Goal: Task Accomplishment & Management: Manage account settings

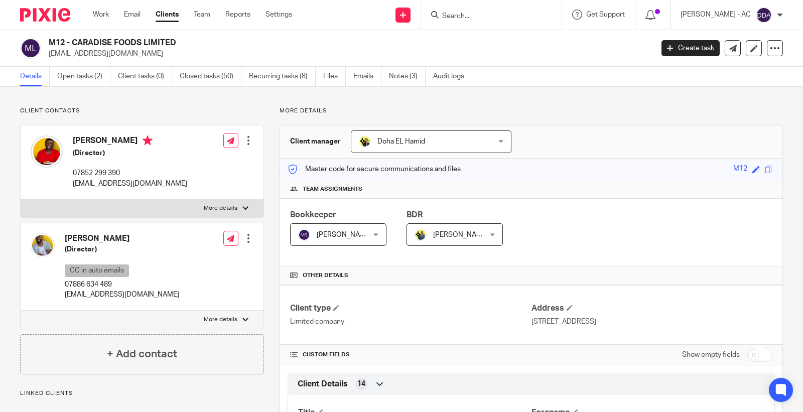
scroll to position [669, 0]
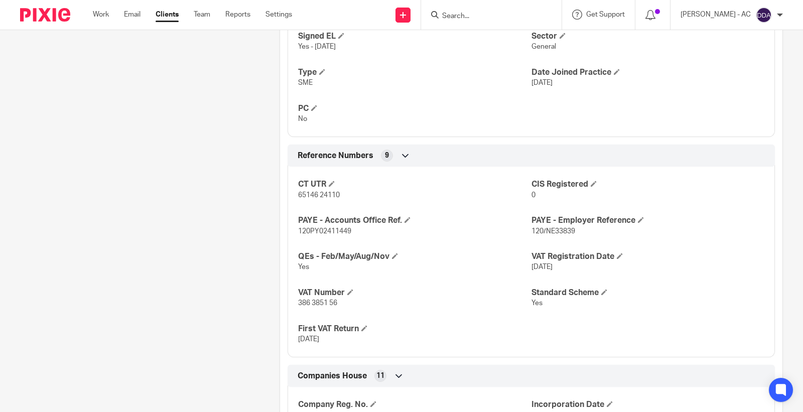
click at [189, 248] on div "Client contacts Craig McAnuff (Director) 07852 299 390 info@originalflava.com E…" at bounding box center [134, 59] width 259 height 1243
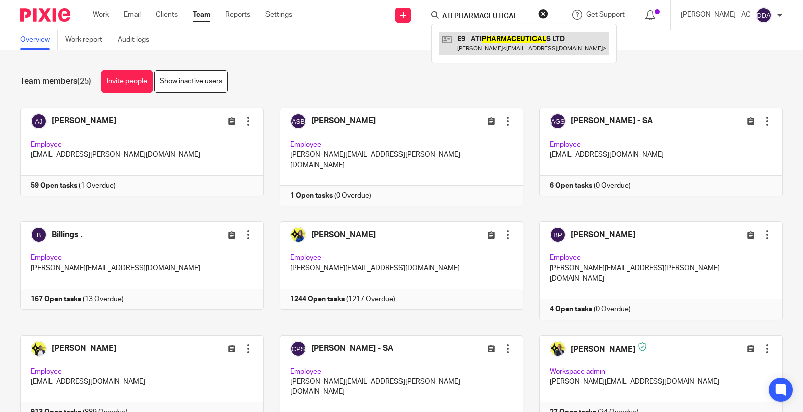
type input "ATI PHARMACEUTICAL"
click at [548, 13] on button "reset" at bounding box center [543, 14] width 10 height 10
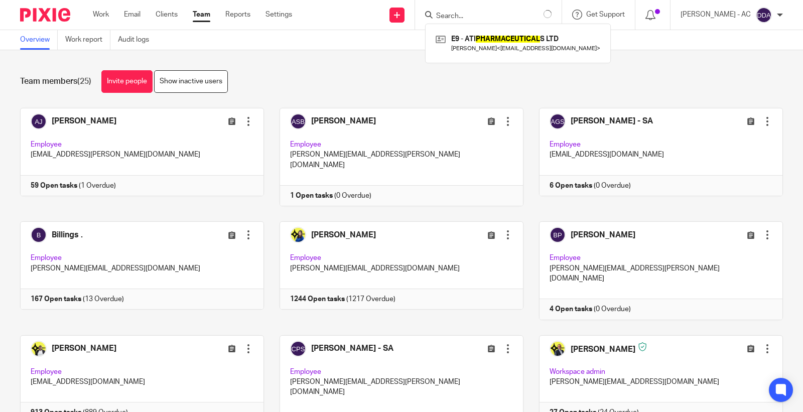
click at [467, 17] on input "Search" at bounding box center [480, 16] width 90 height 9
paste input "N9 - STARTUP DISCOVERY SCHOOL LT"
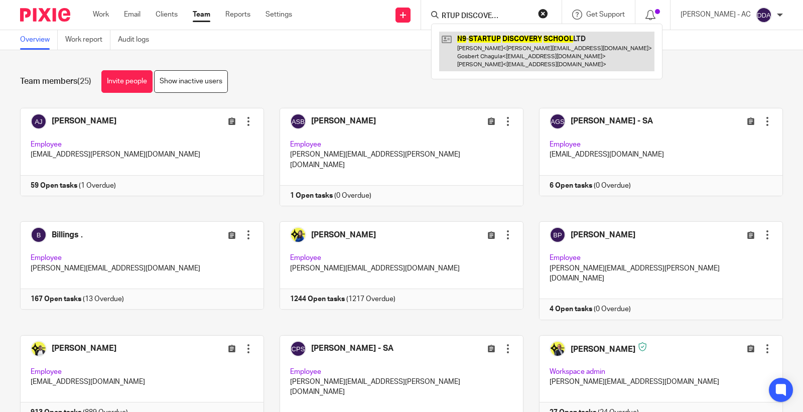
type input "N9 - STARTUP DISCOVERY SCHOOL"
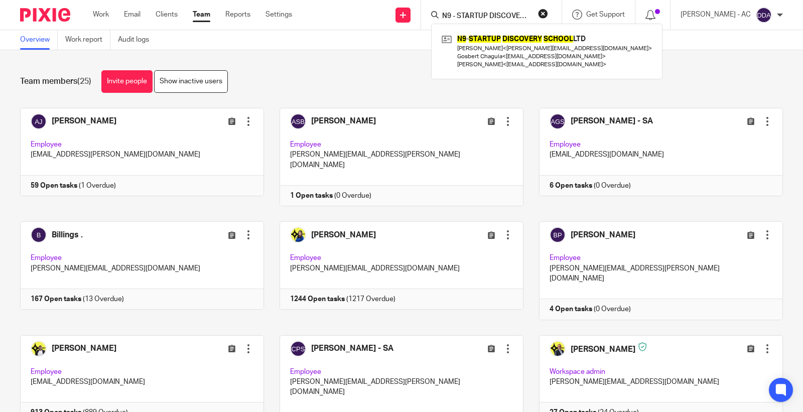
drag, startPoint x: 552, startPoint y: 13, endPoint x: 512, endPoint y: 14, distance: 40.2
click at [548, 11] on button "reset" at bounding box center [543, 14] width 10 height 10
click at [495, 18] on input "Search" at bounding box center [480, 16] width 90 height 9
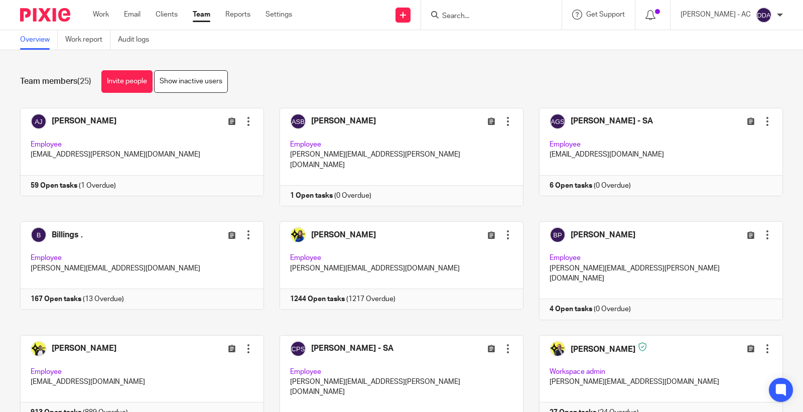
paste input "POWER SECTOR PEOPLE LTD"
type input "POWER SECTOR PEOPLE"
click at [548, 14] on button "reset" at bounding box center [543, 14] width 10 height 10
drag, startPoint x: 494, startPoint y: 18, endPoint x: 482, endPoint y: 16, distance: 12.2
click at [494, 18] on input "Search" at bounding box center [486, 16] width 90 height 9
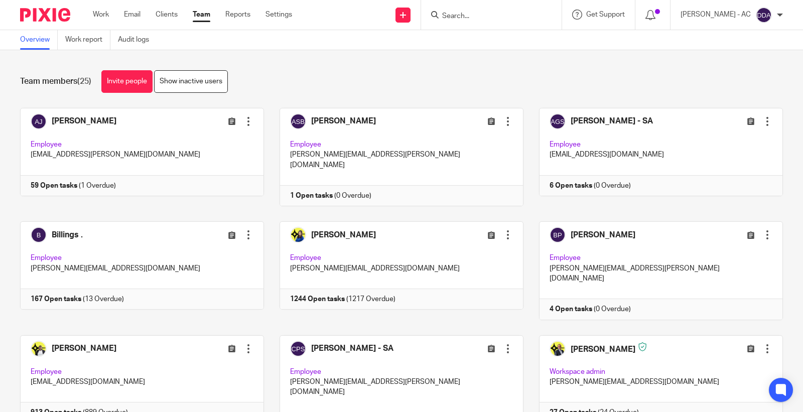
paste input "AMJ POWER INSTALLTION LTD"
type input "AMJ POWER INSTALLTION LTD"
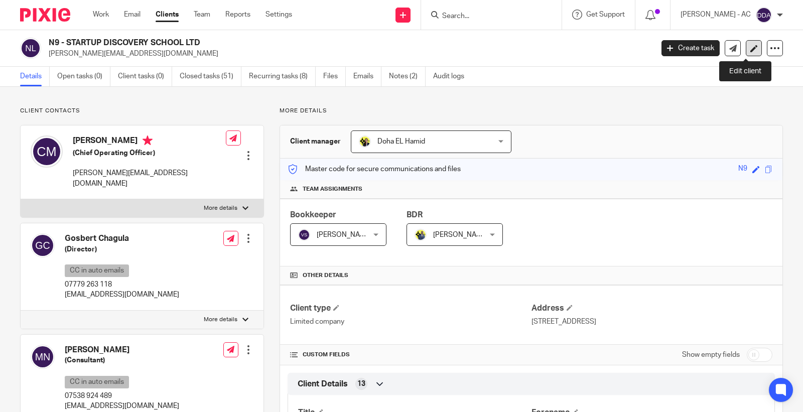
click at [746, 49] on link at bounding box center [754, 48] width 16 height 16
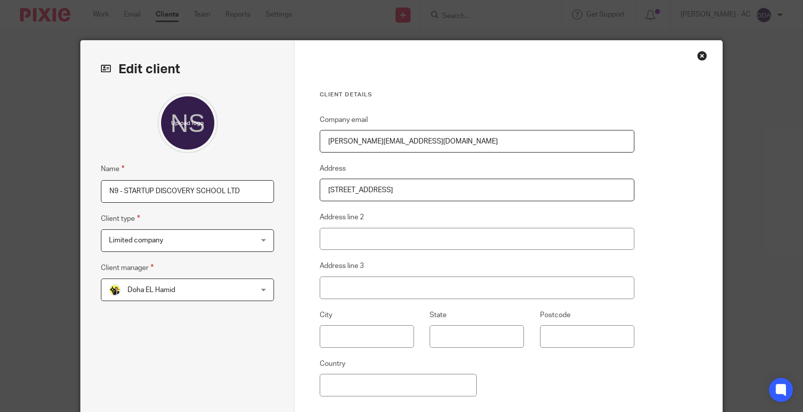
drag, startPoint x: 120, startPoint y: 189, endPoint x: 71, endPoint y: 190, distance: 49.7
click at [71, 190] on div "Edit client Name N9 - STARTUP DISCOVERY SCHOOL LTD Client type Limited company …" at bounding box center [401, 206] width 803 height 412
click at [254, 194] on input "STARTUP DISCOVERY SCHOOL LTD" at bounding box center [187, 191] width 173 height 23
click at [231, 193] on input "STARTUP DISCOVERY SCHOOL LTD -" at bounding box center [187, 191] width 173 height 23
paste input "DISSOLVED"
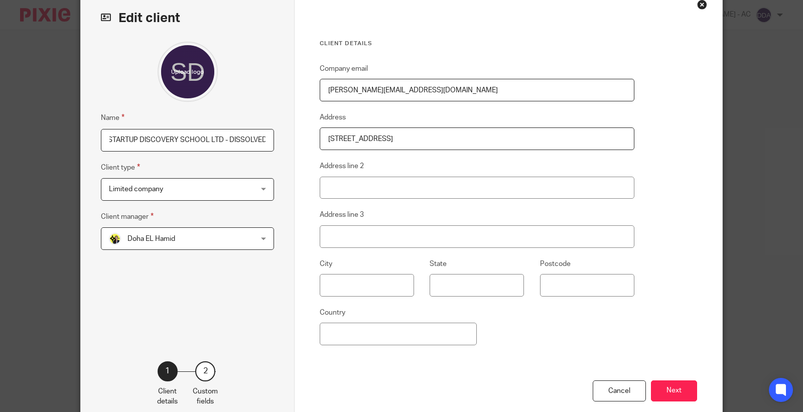
scroll to position [107, 0]
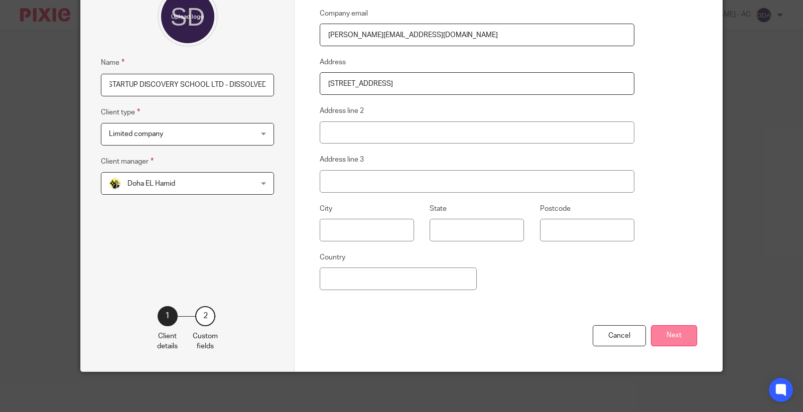
type input "STARTUP DISCOVERY SCHOOL LTD - DISSOLVED"
click at [663, 332] on button "Next" at bounding box center [674, 336] width 46 height 22
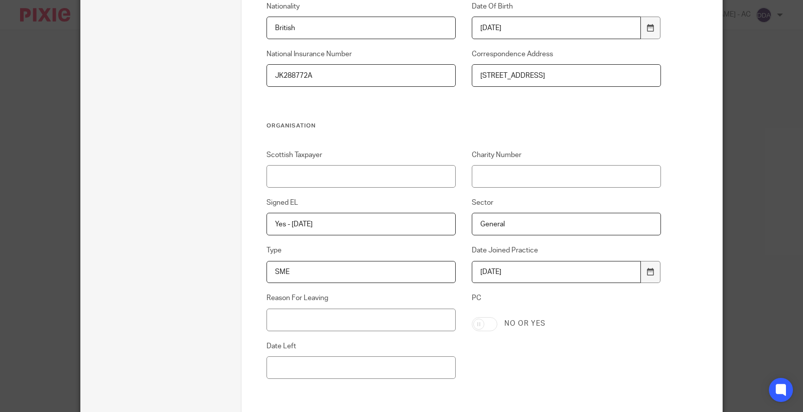
scroll to position [442, 0]
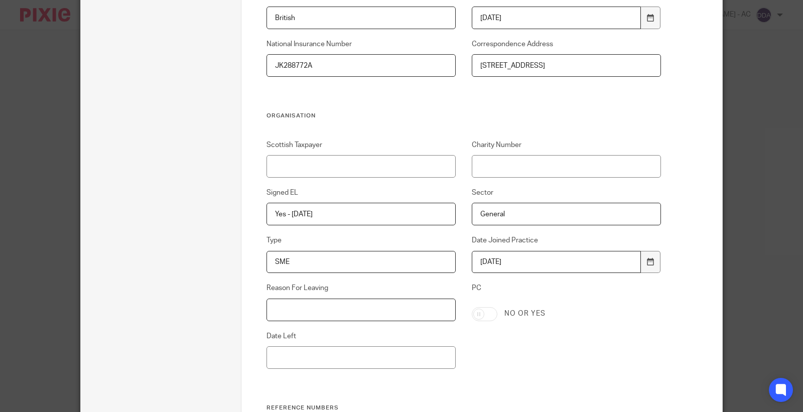
click at [320, 304] on input "Reason For Leaving" at bounding box center [362, 310] width 190 height 23
click at [314, 306] on input "Reason For Leaving" at bounding box center [362, 310] width 190 height 23
paste input "MOVED TO ANOTHER ACCOUNTANT"
click at [267, 308] on input "MOVED TO ANOTHER ACCOUNTANT" at bounding box center [362, 310] width 190 height 23
type input "MOVED TO ANOTHER ACCOUNTANT"
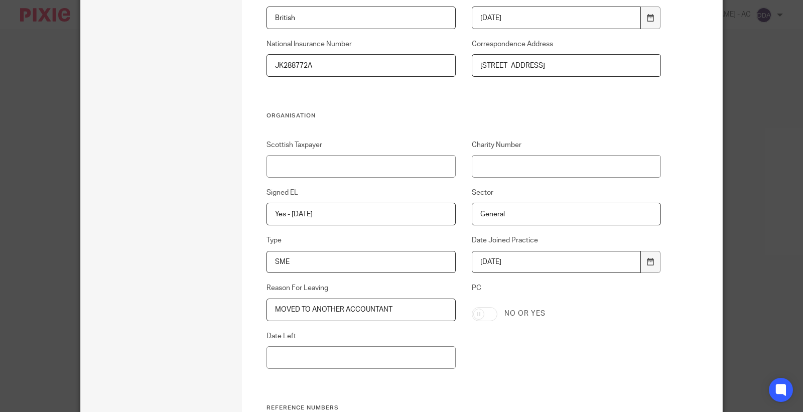
click at [304, 345] on div "Date Left" at bounding box center [352, 350] width 205 height 38
click at [298, 352] on input "Date Left" at bounding box center [362, 357] width 190 height 23
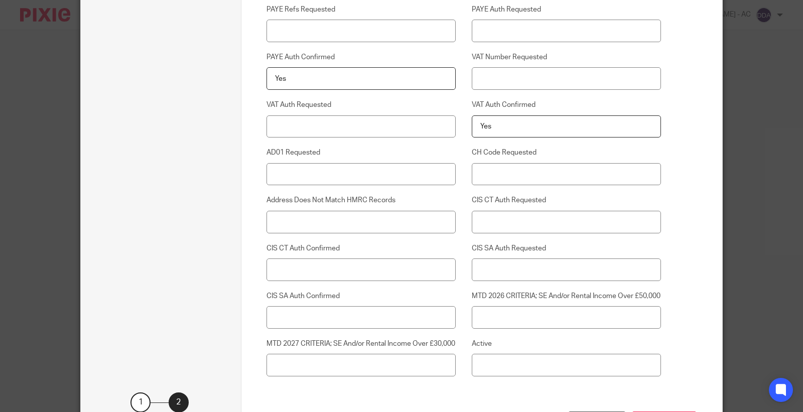
scroll to position [2604, 0]
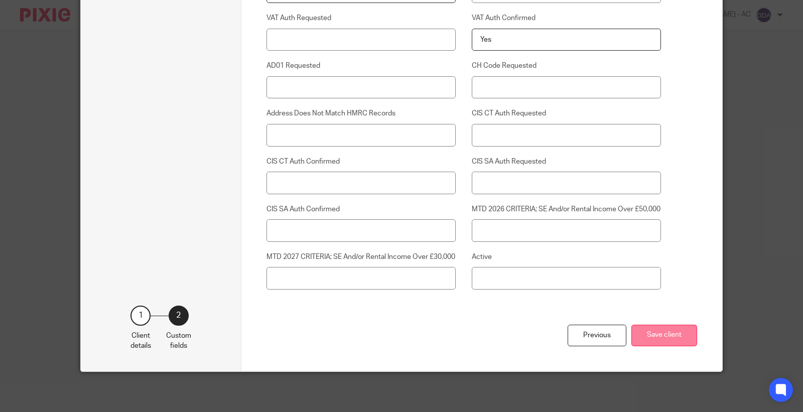
type input "16-09-2025"
click at [651, 340] on button "Save client" at bounding box center [664, 336] width 66 height 22
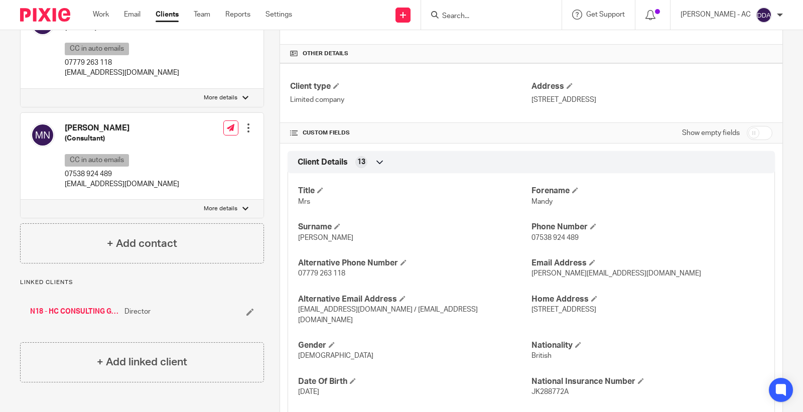
scroll to position [223, 0]
click at [242, 306] on li "N18 - HC CONSULTING GROUP LIMITED Director" at bounding box center [142, 311] width 224 height 10
click at [246, 307] on icon at bounding box center [250, 311] width 8 height 8
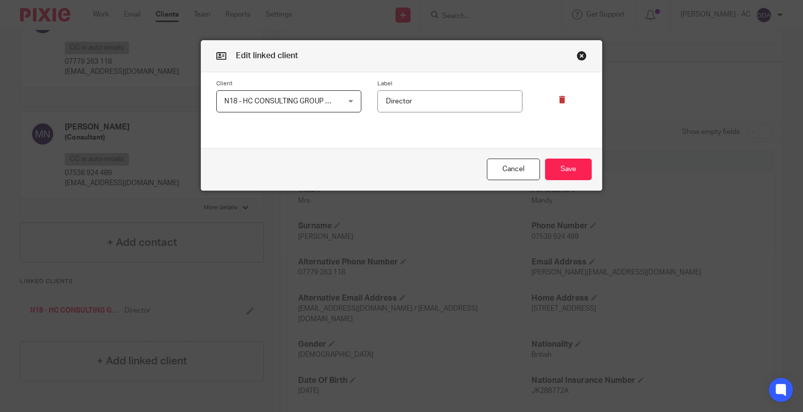
click at [559, 101] on icon at bounding box center [563, 100] width 8 height 8
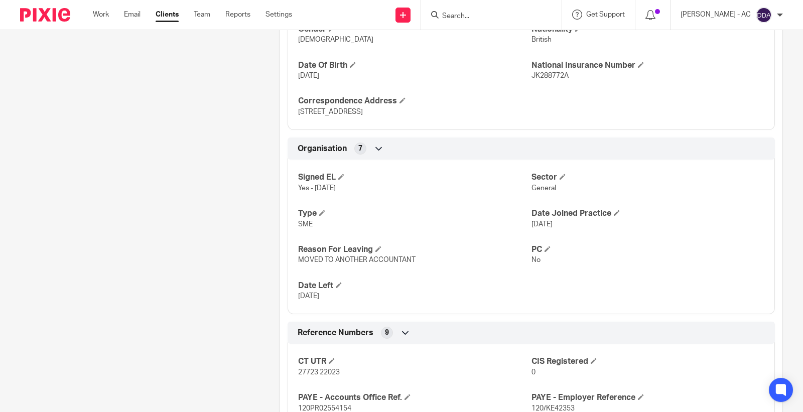
scroll to position [558, 0]
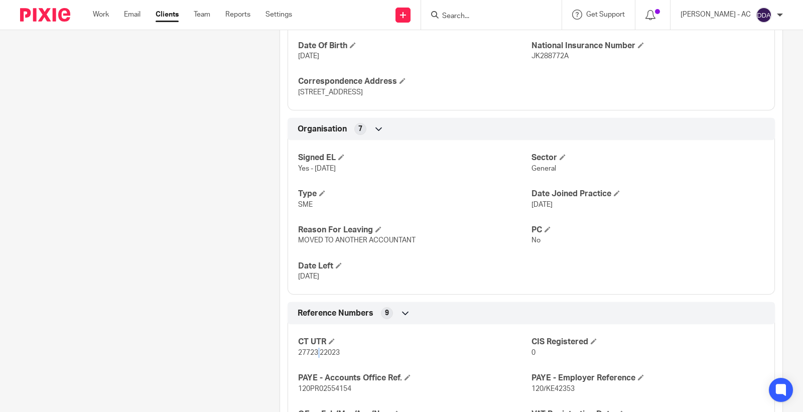
click at [315, 353] on span "27723 22023" at bounding box center [319, 352] width 42 height 7
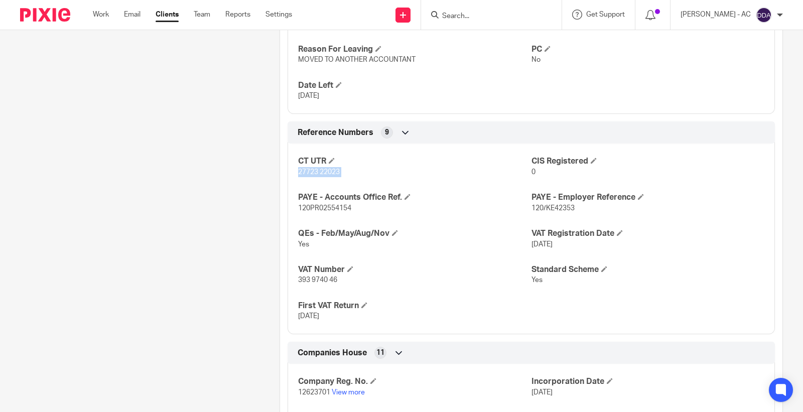
scroll to position [836, 0]
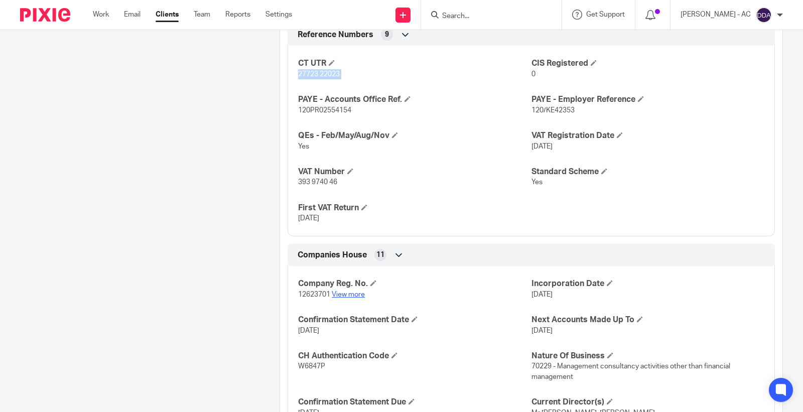
click at [362, 293] on link "View more" at bounding box center [348, 294] width 33 height 7
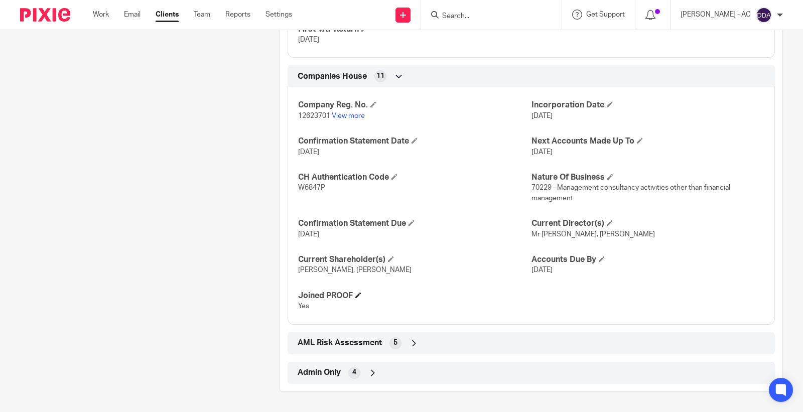
scroll to position [1015, 0]
click at [412, 338] on div "AML Risk Assessment 5" at bounding box center [531, 343] width 472 height 17
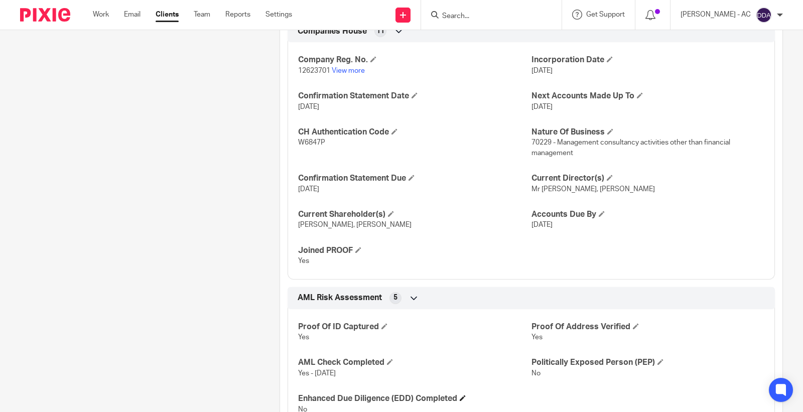
scroll to position [1134, 0]
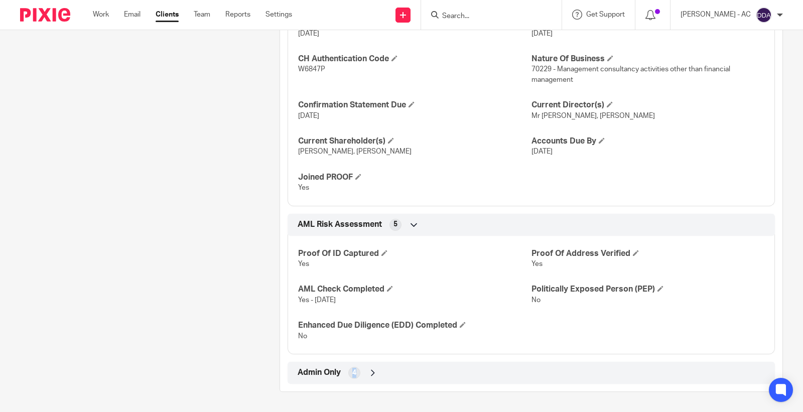
click at [352, 374] on span "4" at bounding box center [354, 373] width 4 height 10
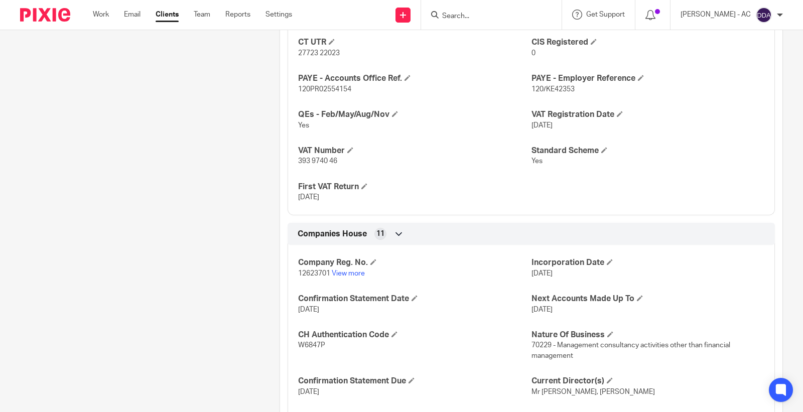
scroll to position [827, 0]
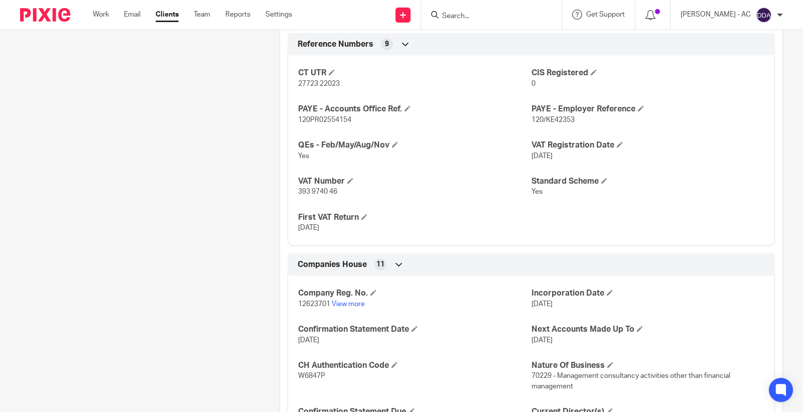
click at [315, 189] on span "393 9740 46" at bounding box center [317, 191] width 39 height 7
copy p "393 9740 46"
click at [314, 304] on span "12623701" at bounding box center [314, 304] width 32 height 7
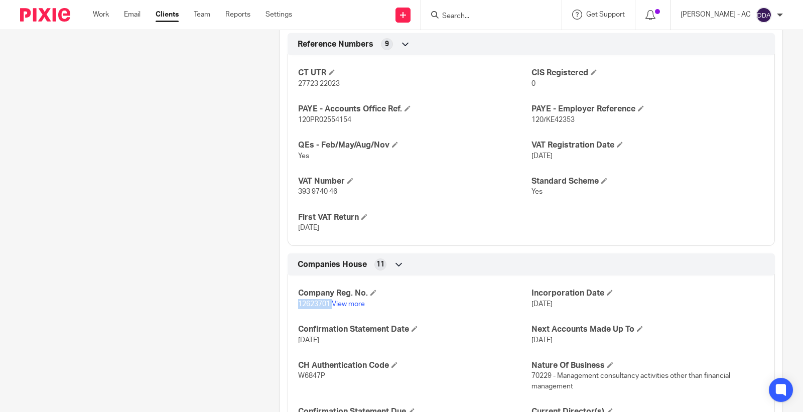
click at [314, 304] on span "12623701" at bounding box center [314, 304] width 32 height 7
copy p "12623701"
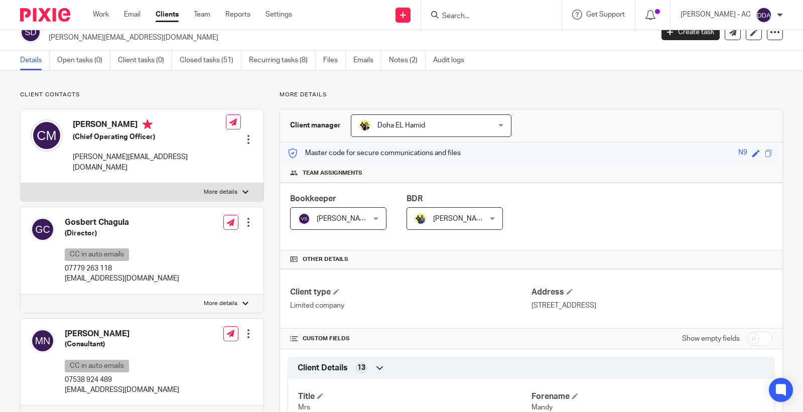
scroll to position [0, 0]
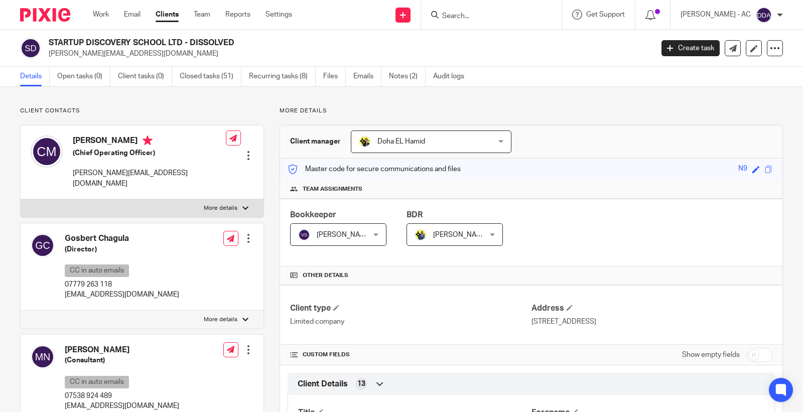
drag, startPoint x: 171, startPoint y: 58, endPoint x: 48, endPoint y: 56, distance: 123.0
click at [48, 56] on div "STARTUP DISCOVERY SCHOOL LTD - DISSOLVED carly@startupdiscoveryschool.com" at bounding box center [333, 48] width 626 height 21
copy p "[PERSON_NAME][EMAIL_ADDRESS][DOMAIN_NAME]"
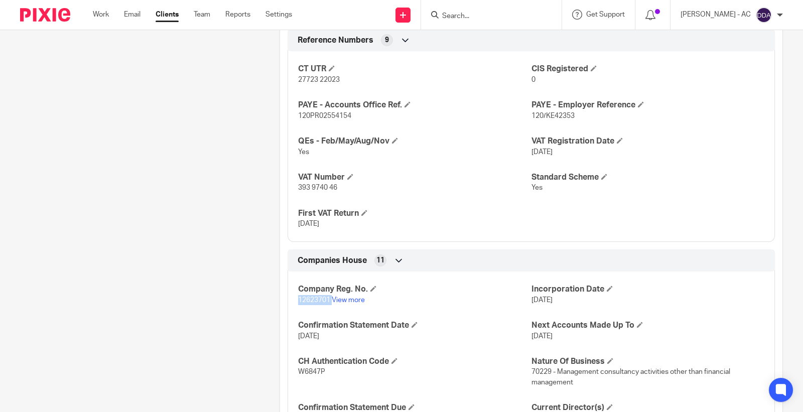
scroll to position [836, 0]
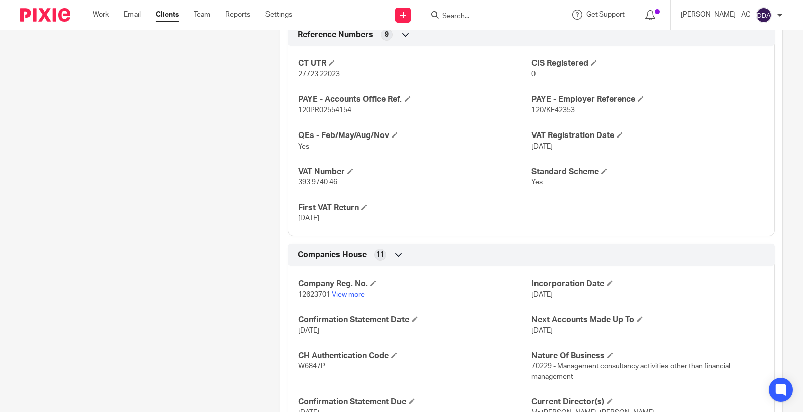
click at [312, 295] on span "12623701" at bounding box center [314, 294] width 32 height 7
copy p "12623701"
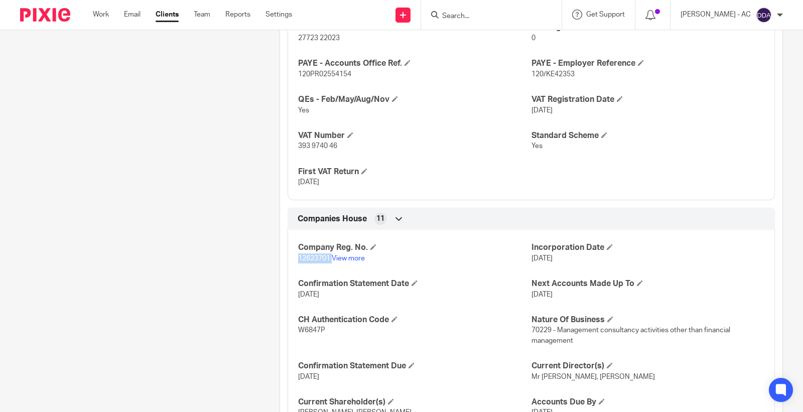
scroll to position [892, 0]
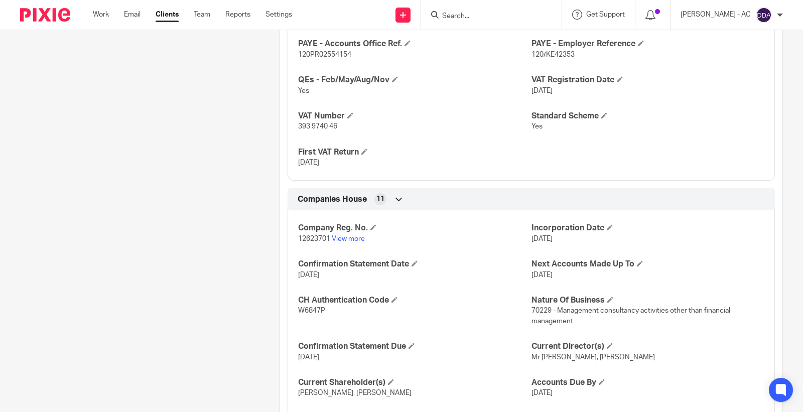
click at [304, 312] on span "W6847P" at bounding box center [311, 310] width 27 height 7
copy span "W6847P"
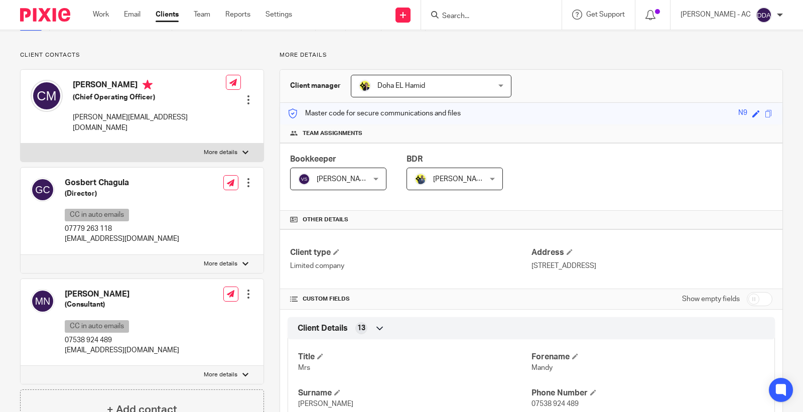
scroll to position [0, 0]
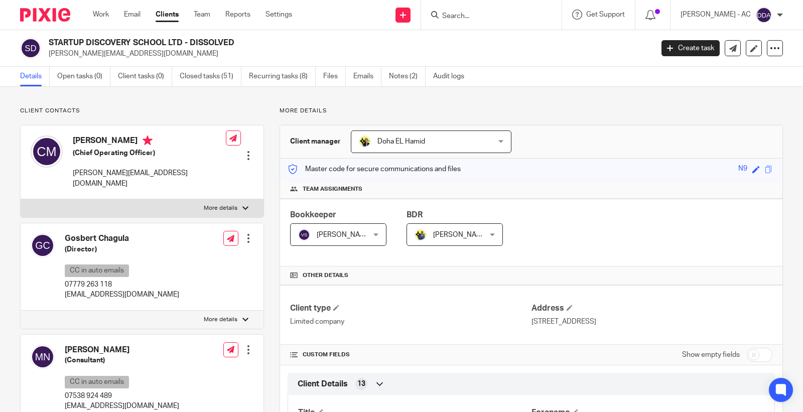
drag, startPoint x: 182, startPoint y: 51, endPoint x: 51, endPoint y: 57, distance: 130.6
click at [51, 57] on p "[PERSON_NAME][EMAIL_ADDRESS][DOMAIN_NAME]" at bounding box center [348, 54] width 598 height 10
click at [71, 57] on p "[PERSON_NAME][EMAIL_ADDRESS][DOMAIN_NAME]" at bounding box center [348, 54] width 598 height 10
drag, startPoint x: 170, startPoint y: 52, endPoint x: 48, endPoint y: 55, distance: 122.0
click at [48, 55] on div "STARTUP DISCOVERY SCHOOL LTD - DISSOLVED carly@startupdiscoveryschool.com" at bounding box center [333, 48] width 626 height 21
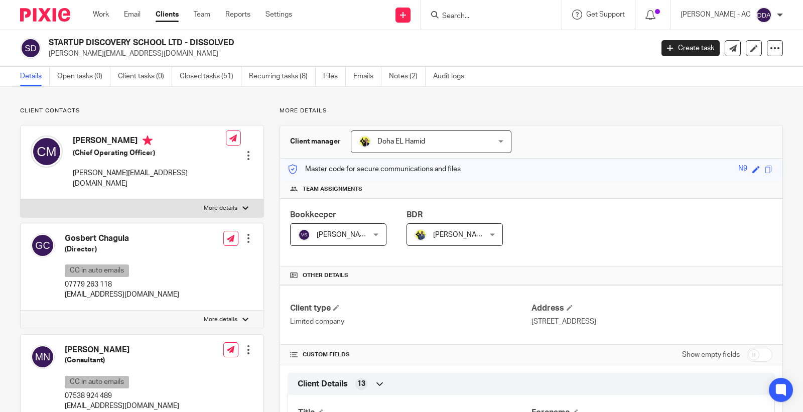
copy p "[PERSON_NAME][EMAIL_ADDRESS][DOMAIN_NAME]"
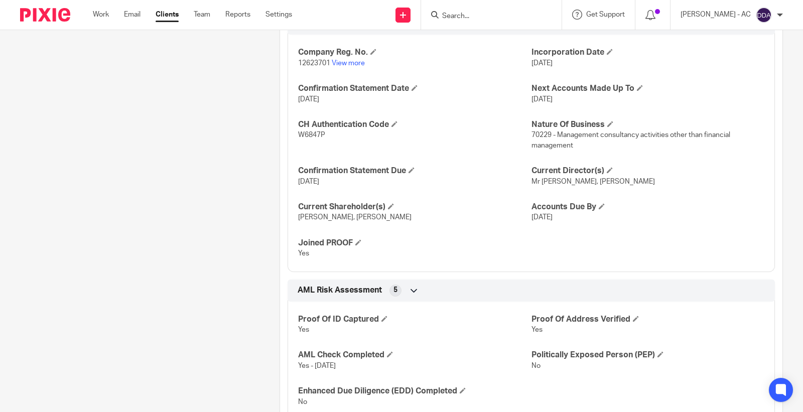
scroll to position [1004, 0]
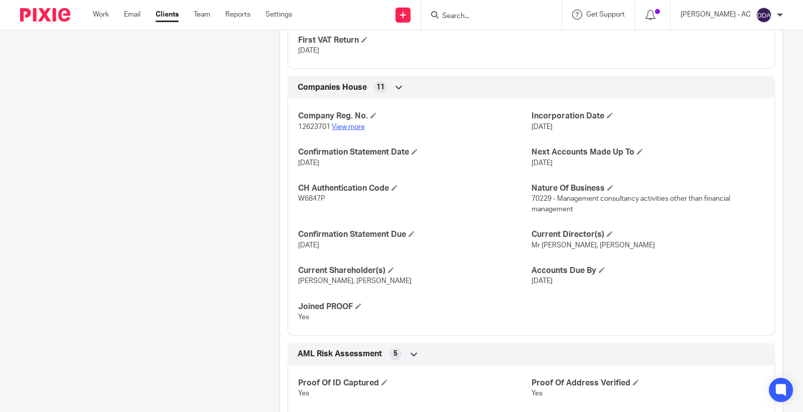
click at [343, 129] on link "View more" at bounding box center [348, 126] width 33 height 7
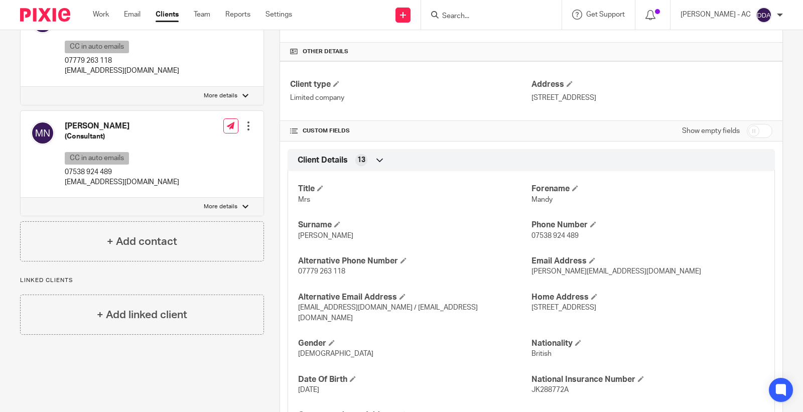
scroll to position [0, 0]
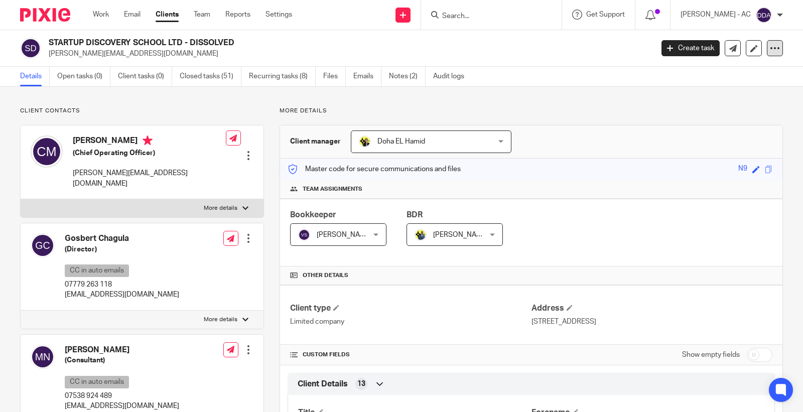
click at [770, 52] on icon at bounding box center [775, 48] width 10 height 10
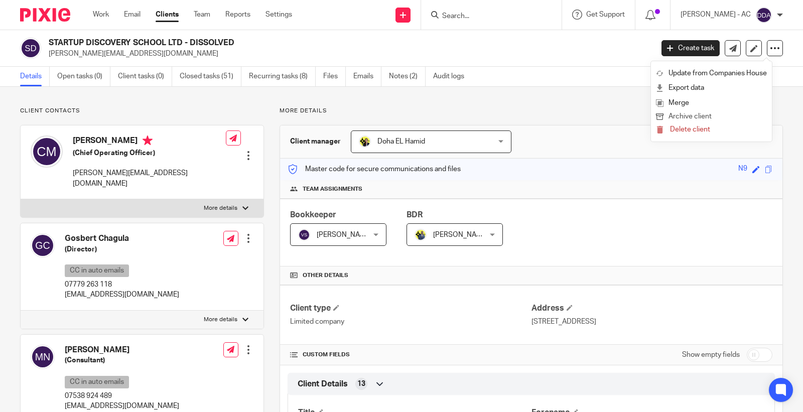
click at [682, 114] on button "Archive client" at bounding box center [711, 116] width 111 height 13
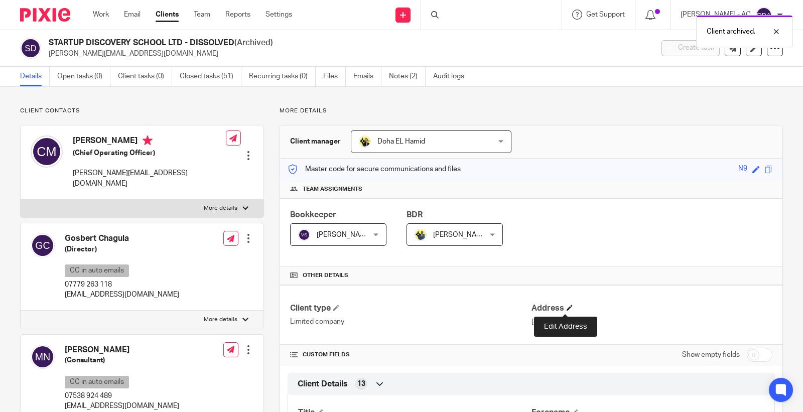
click at [567, 308] on span at bounding box center [570, 308] width 6 height 6
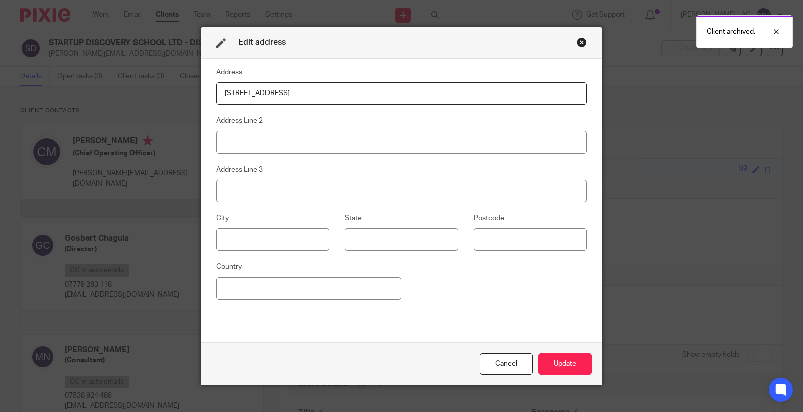
drag, startPoint x: 369, startPoint y: 95, endPoint x: 173, endPoint y: 107, distance: 196.6
click at [176, 91] on div "Edit address Address [STREET_ADDRESS] Address Line 2 Address Line 3 City State …" at bounding box center [401, 206] width 803 height 412
type input "[STREET_ADDRESS]"
click at [566, 363] on button "Update" at bounding box center [565, 364] width 54 height 22
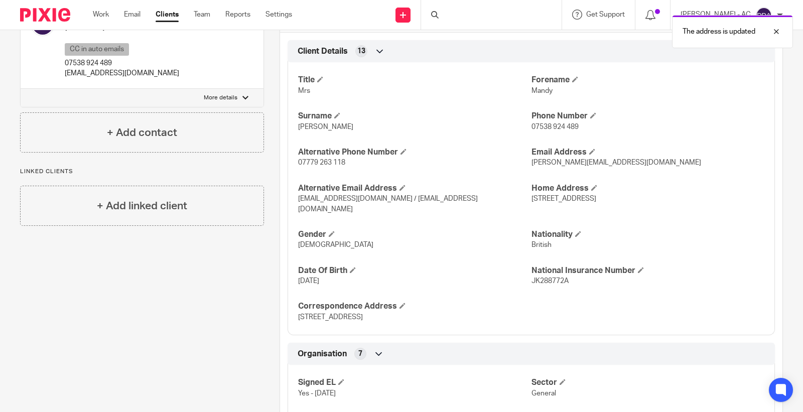
scroll to position [334, 0]
click at [404, 305] on h4 "Correspondence Address" at bounding box center [414, 305] width 233 height 11
click at [397, 304] on h4 "Correspondence Address" at bounding box center [414, 305] width 233 height 11
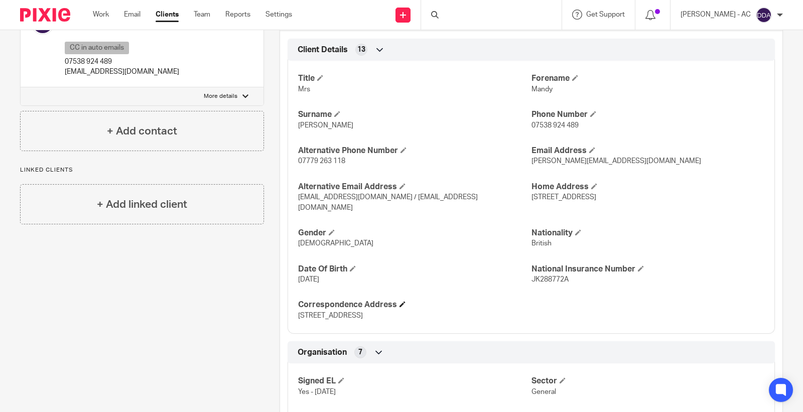
drag, startPoint x: 397, startPoint y: 304, endPoint x: 389, endPoint y: 303, distance: 8.2
click at [395, 304] on h4 "Correspondence Address" at bounding box center [414, 305] width 233 height 11
click at [398, 302] on h4 "Correspondence Address" at bounding box center [414, 305] width 233 height 11
click at [402, 305] on span at bounding box center [403, 304] width 6 height 6
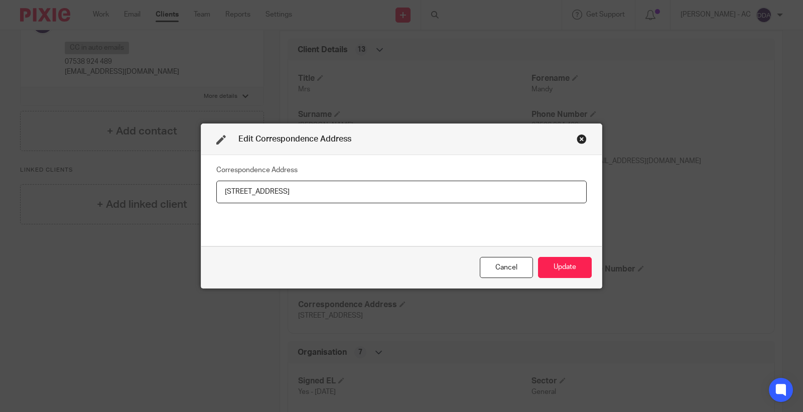
drag, startPoint x: 384, startPoint y: 174, endPoint x: 381, endPoint y: 184, distance: 10.8
click at [381, 179] on fieldset "Correspondence Address 320 City Road, London, England, EC1V 2NZ" at bounding box center [401, 183] width 370 height 40
drag, startPoint x: 379, startPoint y: 189, endPoint x: 146, endPoint y: 191, distance: 232.9
click at [146, 191] on div "Edit Correspondence Address Correspondence Address 320 City Road, London, Engla…" at bounding box center [401, 206] width 803 height 412
paste input "163 Herne Hill, London, SE24 9LR"
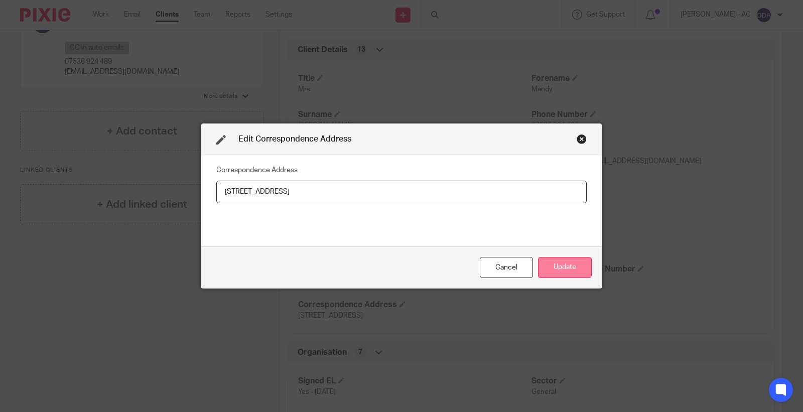
type input "163 Herne Hill, London, SE24 9LR"
click at [554, 264] on button "Update" at bounding box center [565, 268] width 54 height 22
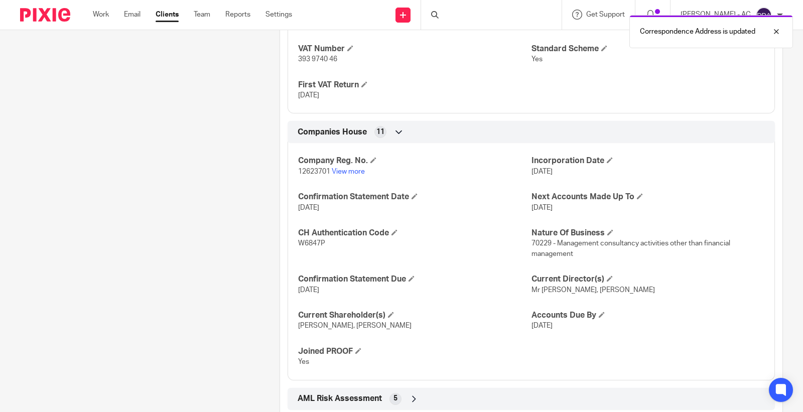
scroll to position [1004, 0]
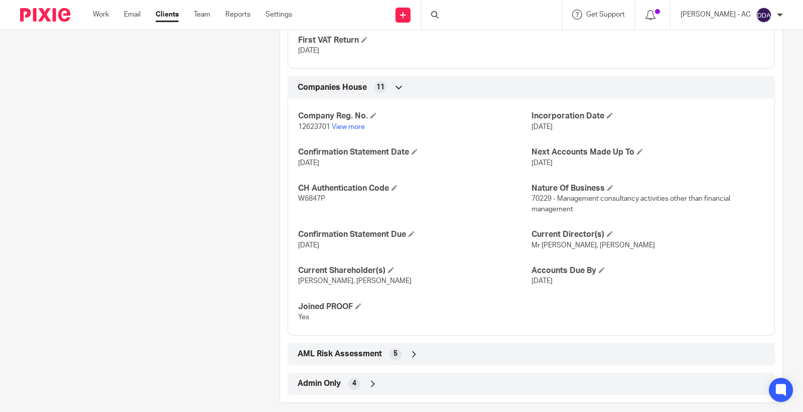
click at [409, 354] on icon at bounding box center [414, 354] width 10 height 10
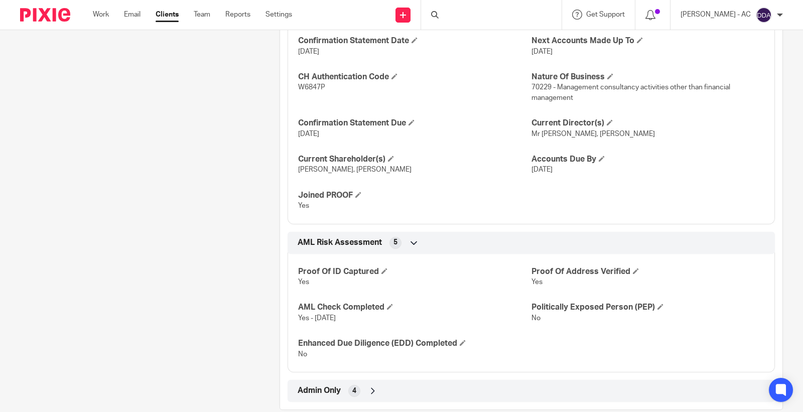
scroll to position [1134, 0]
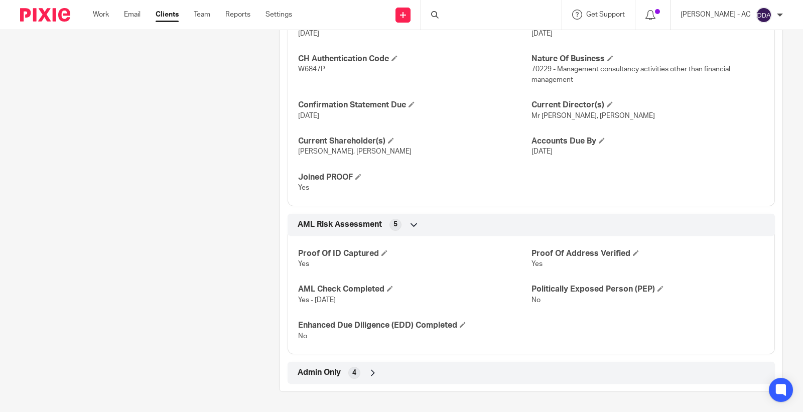
click at [371, 370] on icon at bounding box center [373, 373] width 10 height 10
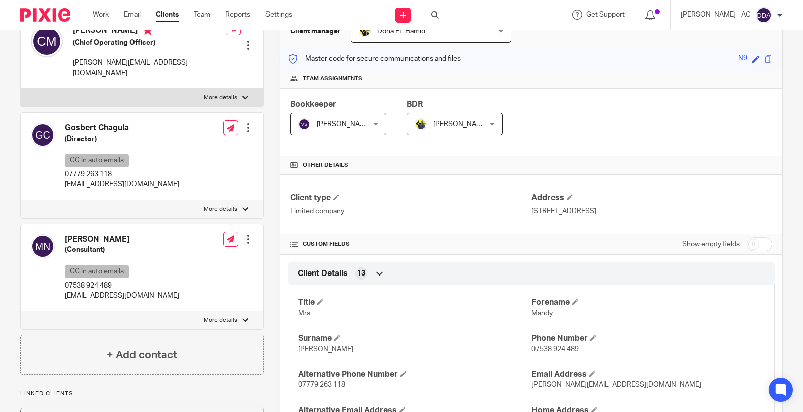
scroll to position [0, 0]
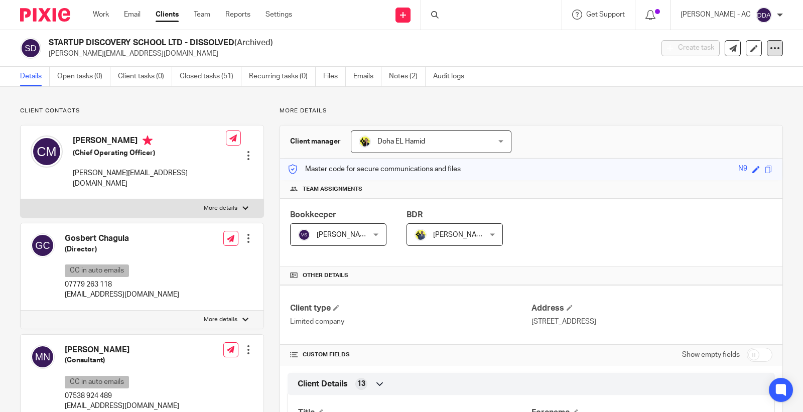
click at [770, 46] on icon at bounding box center [775, 48] width 10 height 10
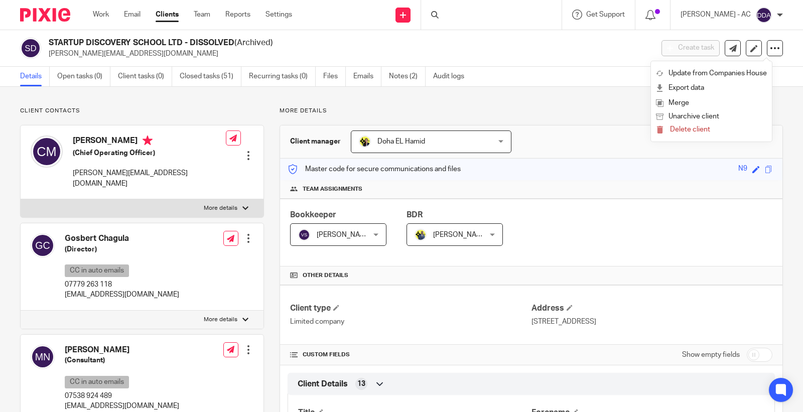
click at [538, 111] on p "More details" at bounding box center [531, 111] width 503 height 8
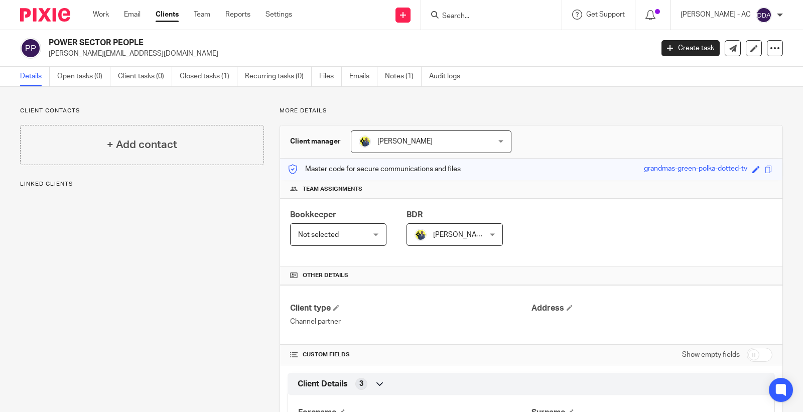
drag, startPoint x: 152, startPoint y: 40, endPoint x: 47, endPoint y: 43, distance: 104.9
click at [47, 43] on div "POWER SECTOR PEOPLE [PERSON_NAME][EMAIL_ADDRESS][DOMAIN_NAME]" at bounding box center [333, 48] width 626 height 21
copy h2 "POWER SECTOR PEOPLE"
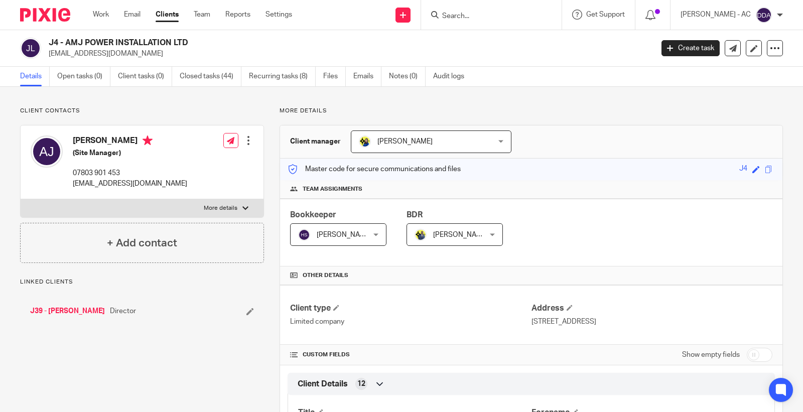
click at [34, 42] on div "J4 - AMJ POWER INSTALLATION LTD enquiries@amjpower.co.uk" at bounding box center [333, 48] width 626 height 21
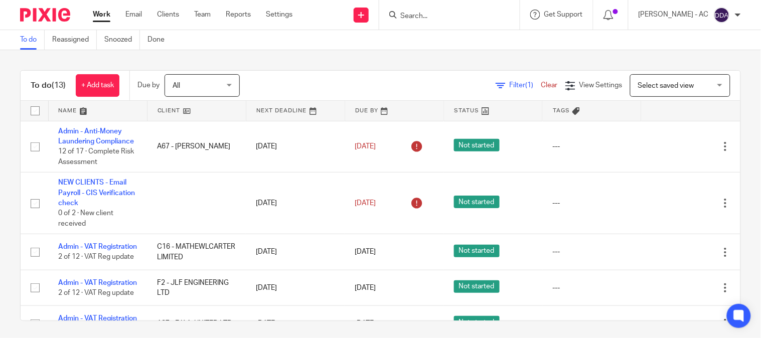
click at [414, 14] on input "Search" at bounding box center [445, 16] width 90 height 9
paste input "[PERSON_NAME]"
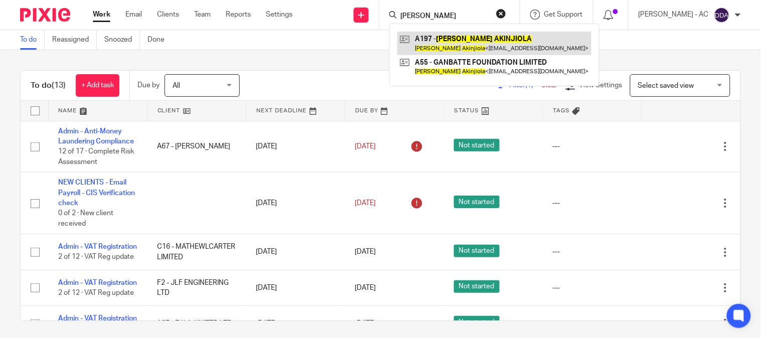
type input "[PERSON_NAME]"
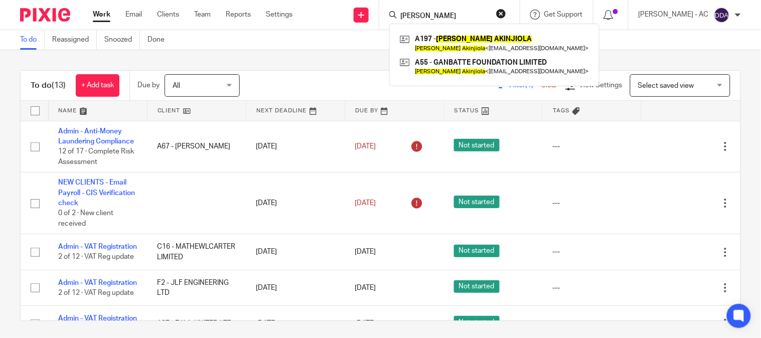
click at [516, 13] on div "Olusegun AKINJIOLA A197 - OLUSEGUN AKINJIOLA Olusegun Akinjiola < segun@ganbatt…" at bounding box center [449, 15] width 141 height 30
click at [506, 15] on button "reset" at bounding box center [501, 14] width 10 height 10
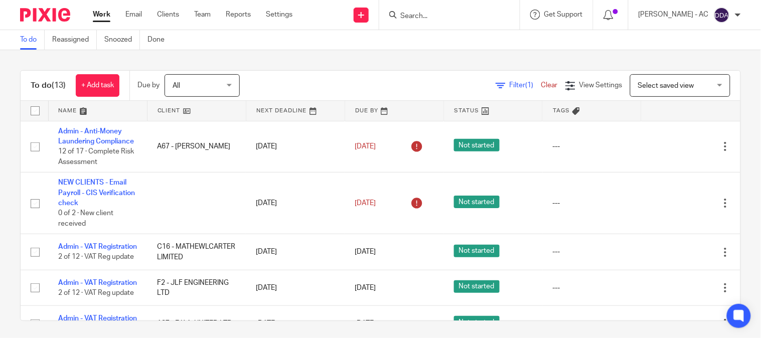
click at [459, 14] on input "Search" at bounding box center [445, 16] width 90 height 9
paste input "L HAZELL LTD"
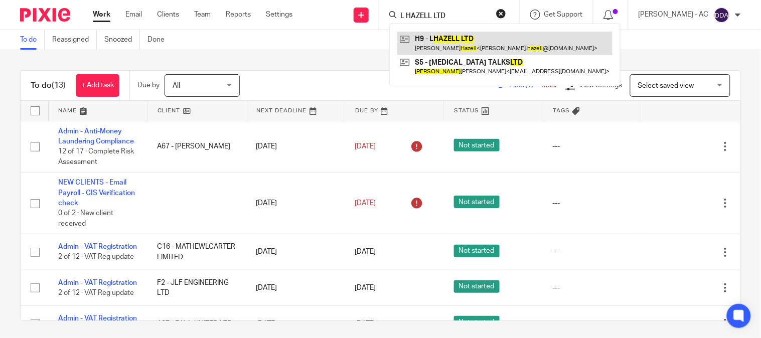
type input "L HAZELL LTD"
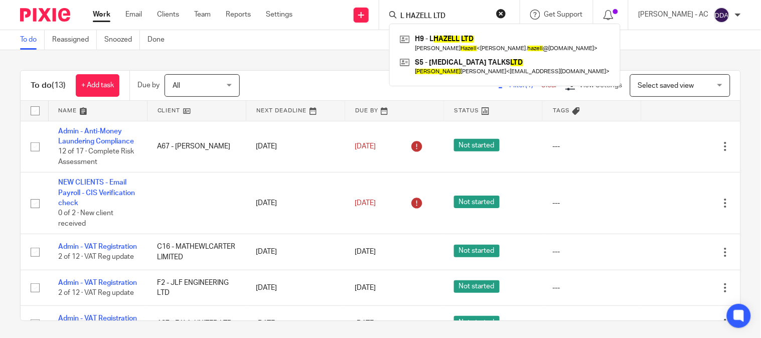
click at [506, 13] on button "reset" at bounding box center [501, 14] width 10 height 10
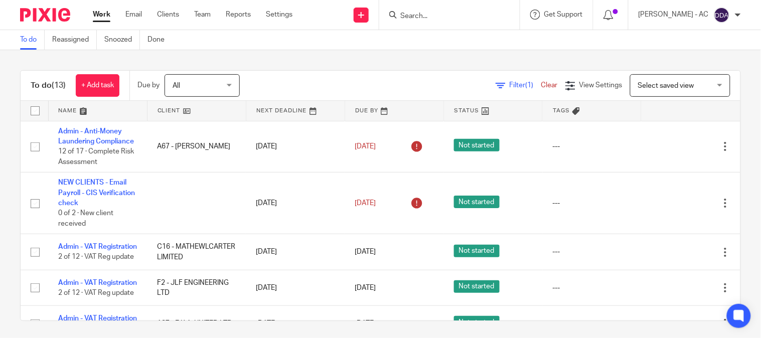
click at [457, 21] on form at bounding box center [453, 15] width 107 height 13
click at [448, 17] on input "Search" at bounding box center [445, 16] width 90 height 9
paste input "ALPHAGENESIS CONSULTANCY LTD"
click at [490, 13] on input "ALPHAGENESIS CONSULTANCY LTD" at bounding box center [445, 16] width 90 height 9
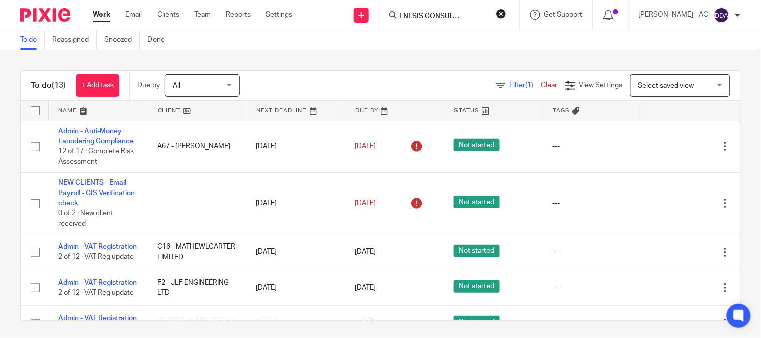
scroll to position [0, 0]
drag, startPoint x: 468, startPoint y: 16, endPoint x: 495, endPoint y: 13, distance: 26.8
click at [473, 13] on input "ALPHAGENESIS CONSULTANCY LTD" at bounding box center [445, 16] width 90 height 9
click at [464, 21] on form "ALPHAGENESIS CONSULTANCY LTD" at bounding box center [453, 15] width 107 height 13
click at [453, 13] on input "ALPHAGENESIS CONSULTANCY LTD" at bounding box center [445, 16] width 90 height 9
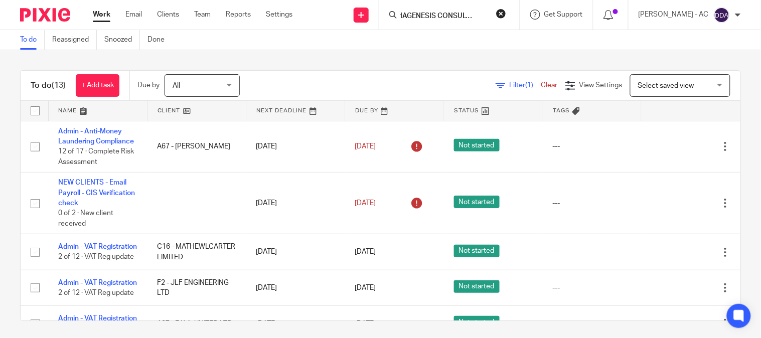
scroll to position [0, 16]
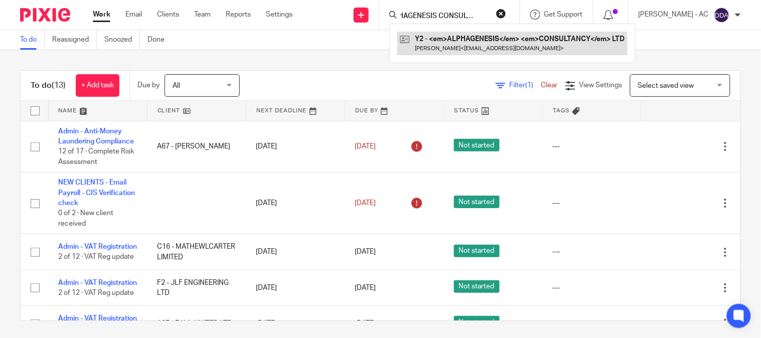
type input "ALPHAGENESIS CONSULTANCY"
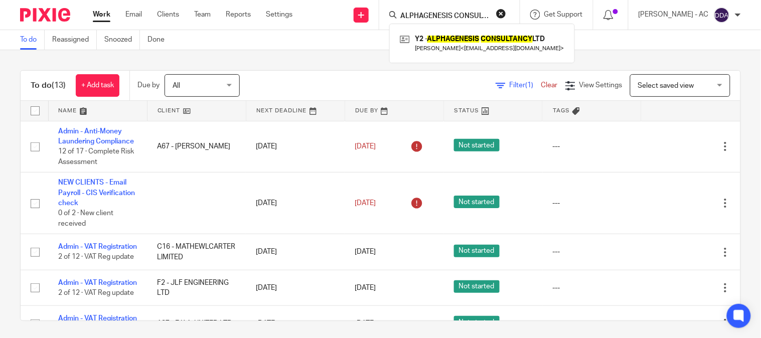
click at [506, 14] on button "reset" at bounding box center [501, 14] width 10 height 10
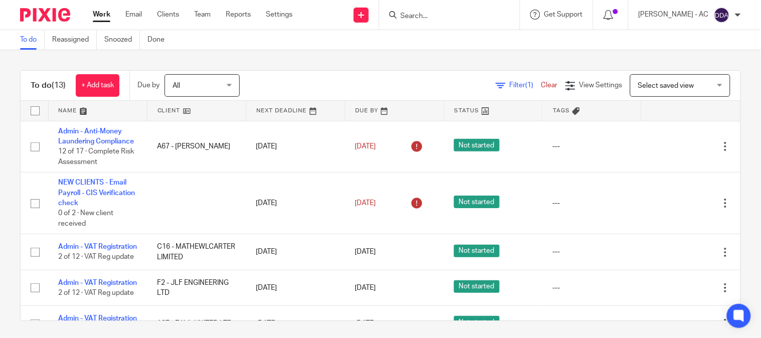
paste input "SINEAD CONSULTANTS LIMITED"
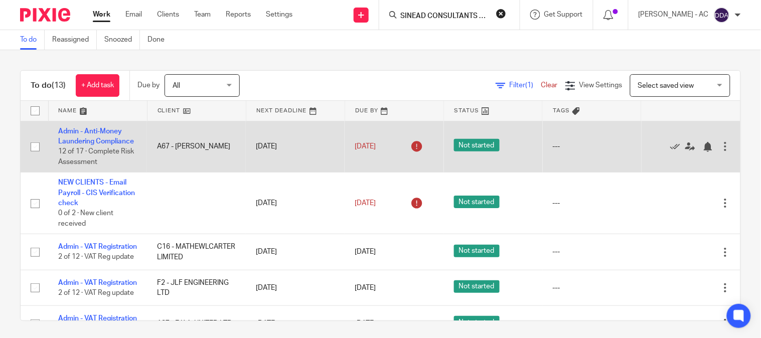
scroll to position [0, 17]
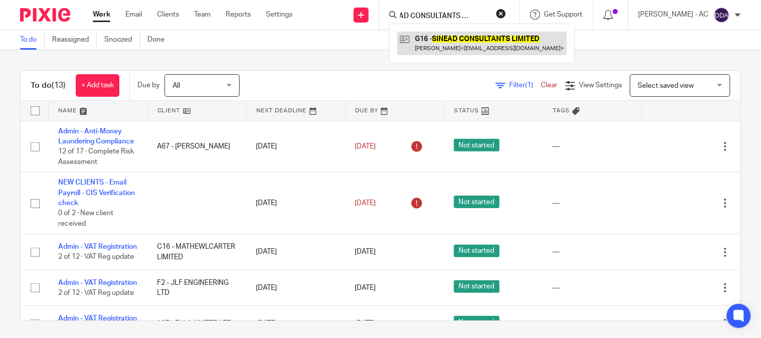
type input "SINEAD CONSULTANTS LIMITED"
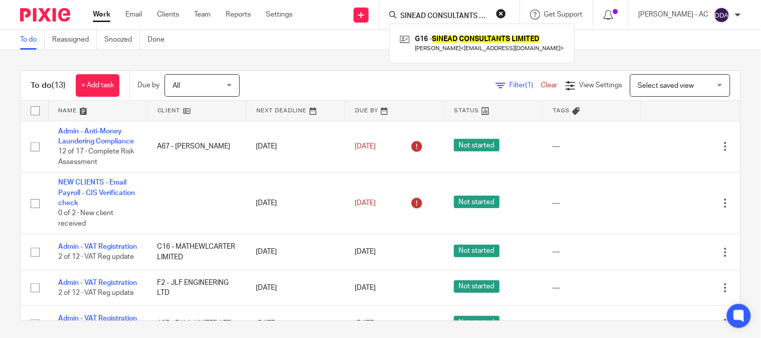
click at [506, 13] on button "reset" at bounding box center [501, 14] width 10 height 10
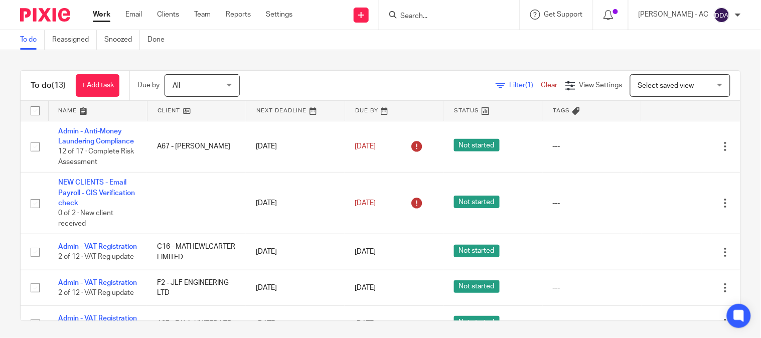
drag, startPoint x: 458, startPoint y: 12, endPoint x: 447, endPoint y: 13, distance: 11.6
click at [455, 12] on input "Search" at bounding box center [445, 16] width 90 height 9
paste input "CHANGE FOR GHANA C.I.C."
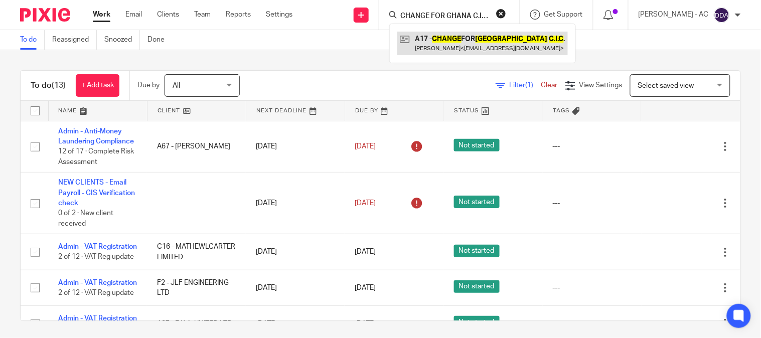
type input "CHANGE FOR GHANA C.I.C."
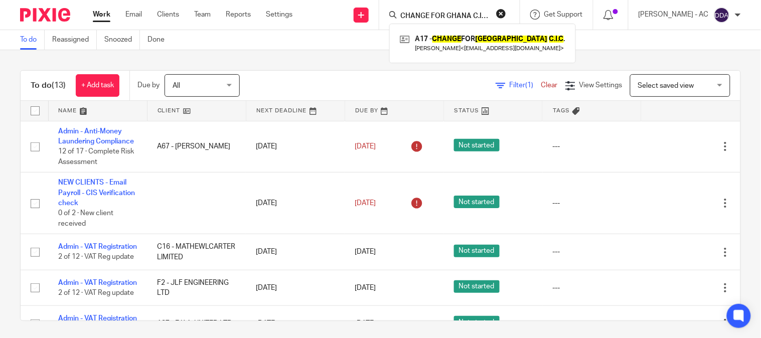
click at [506, 13] on button "reset" at bounding box center [501, 14] width 10 height 10
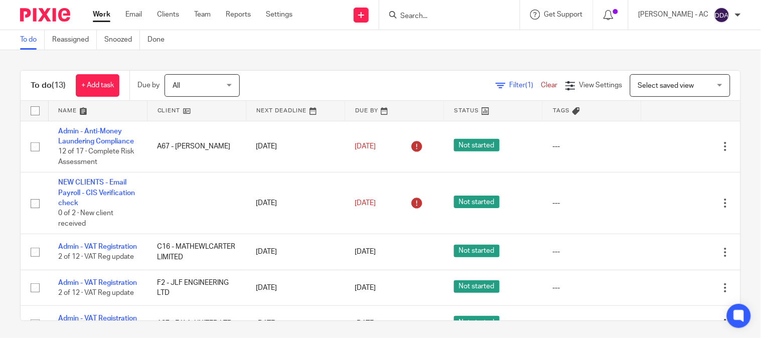
drag, startPoint x: 470, startPoint y: 12, endPoint x: 464, endPoint y: 13, distance: 6.6
click at [470, 12] on input "Search" at bounding box center [445, 16] width 90 height 9
paste input "SEME GEM LIMITED"
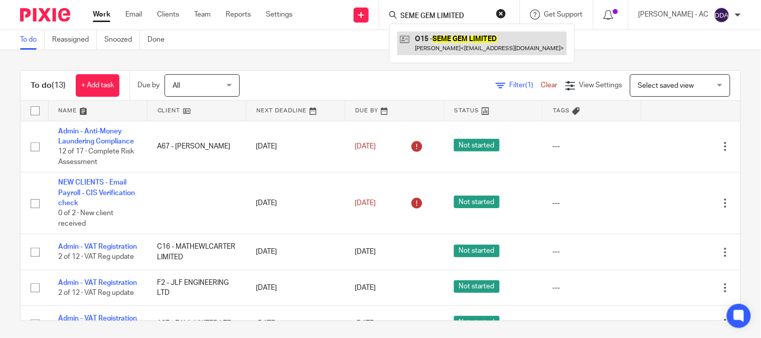
type input "SEME GEM LIMITED"
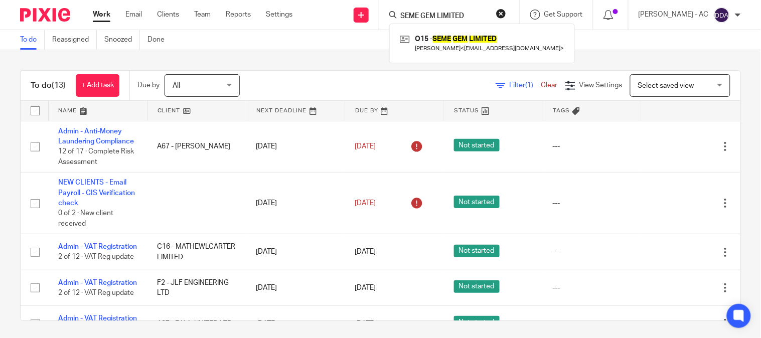
click at [517, 11] on div "SEME GEM LIMITED O15 - SEME GEM LIMITED Lydia Okumu < contact@lydiadinga.com >" at bounding box center [449, 15] width 141 height 30
click at [506, 12] on button "reset" at bounding box center [501, 14] width 10 height 10
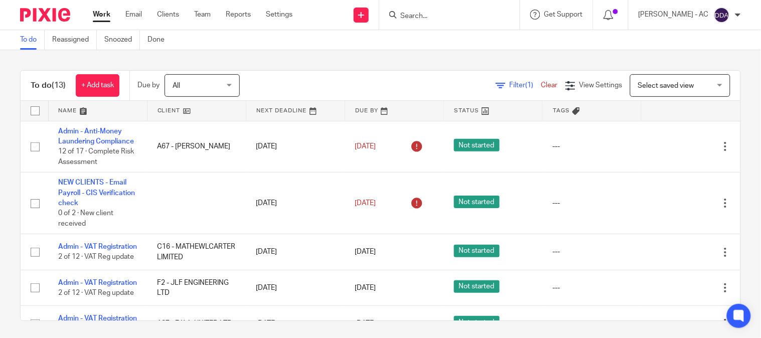
drag, startPoint x: 470, startPoint y: 12, endPoint x: 451, endPoint y: 14, distance: 19.7
click at [464, 13] on input "Search" at bounding box center [445, 16] width 90 height 9
paste input "BUKHOSI NDLOVU LIMITED"
type input "BUKHOSI NDLOVU"
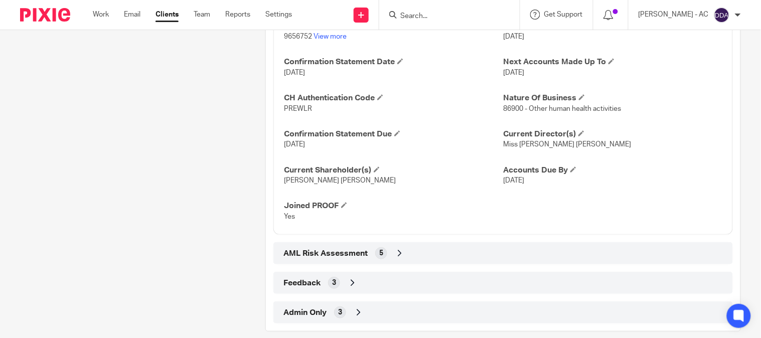
scroll to position [1026, 0]
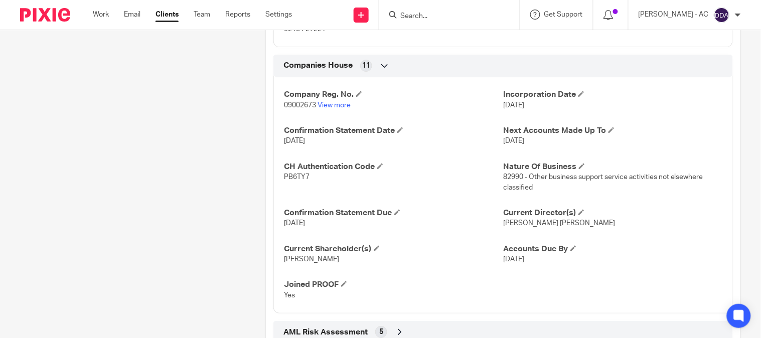
scroll to position [836, 0]
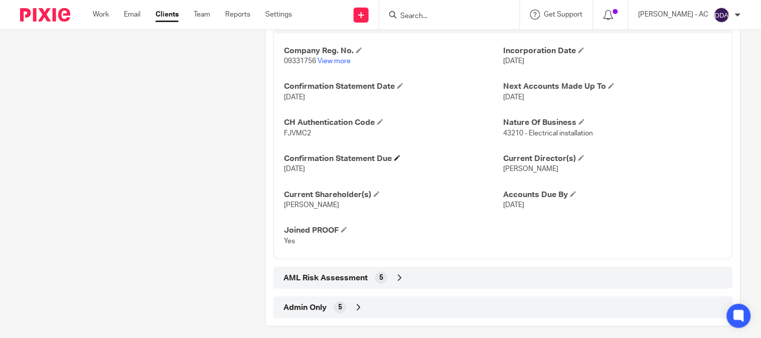
scroll to position [996, 0]
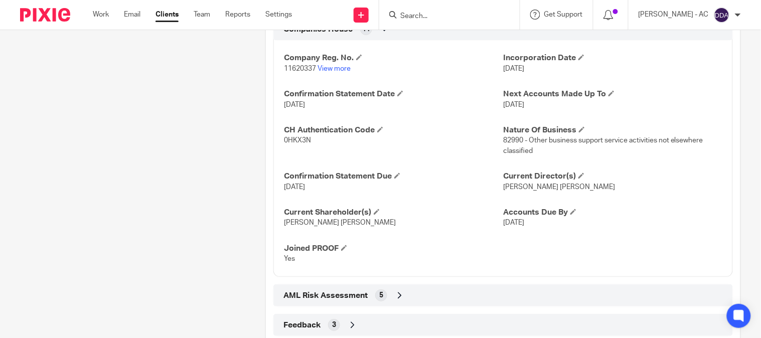
scroll to position [836, 0]
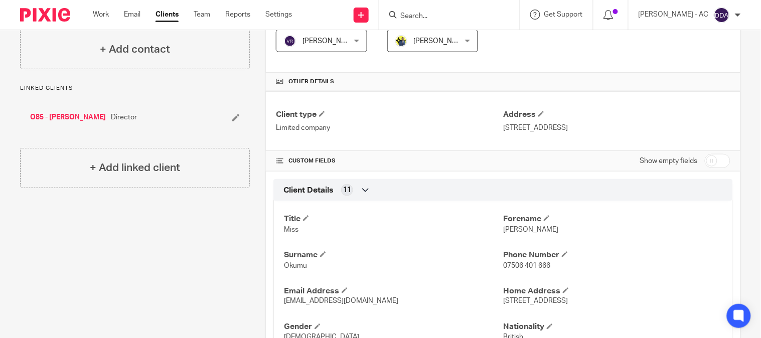
scroll to position [111, 0]
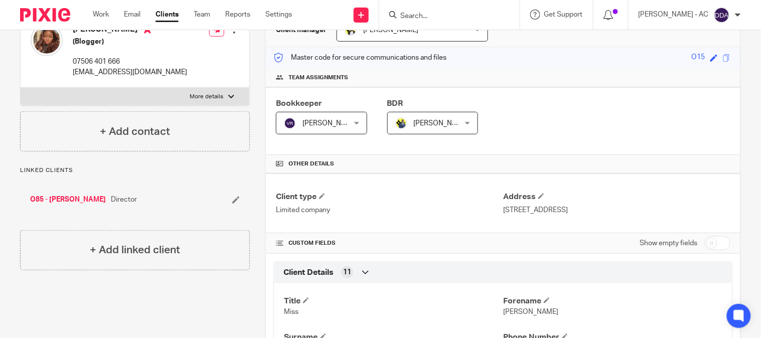
click at [207, 94] on p "More details" at bounding box center [207, 97] width 34 height 8
click at [21, 88] on input "More details" at bounding box center [20, 87] width 1 height 1
checkbox input "true"
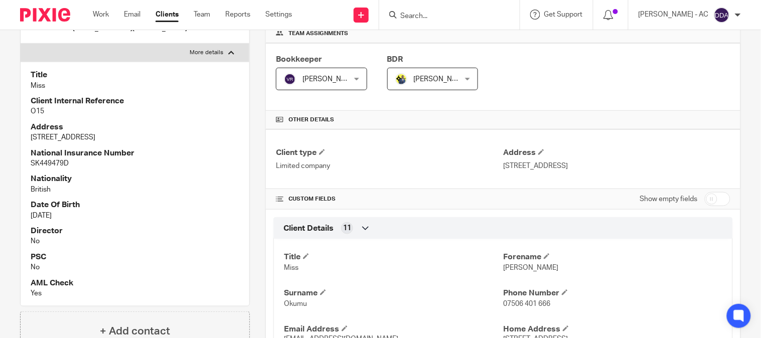
scroll to position [223, 0]
